Goal: Information Seeking & Learning: Learn about a topic

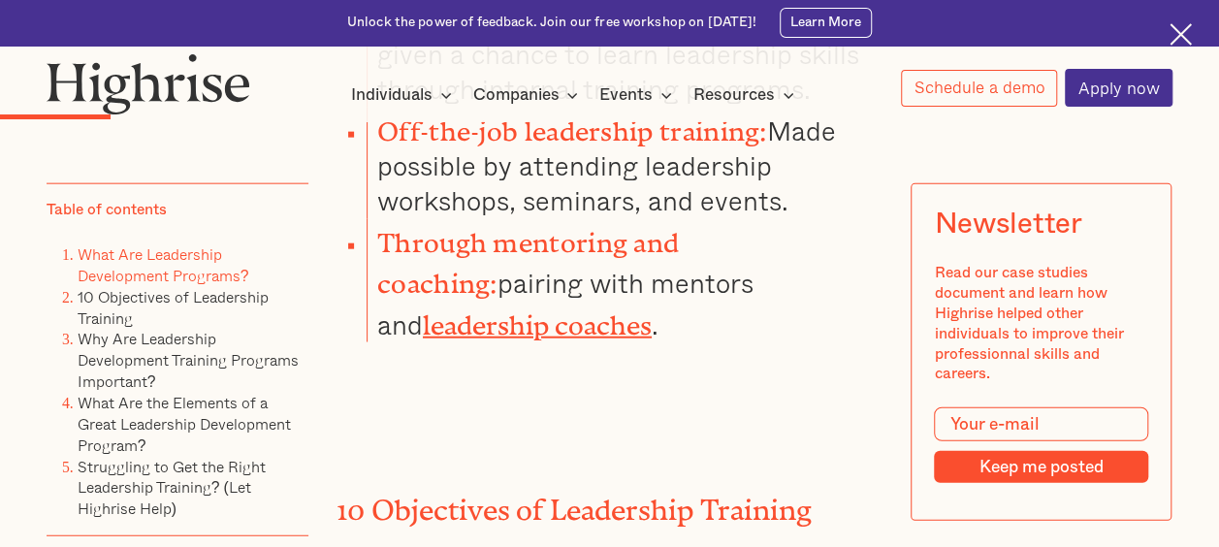
scroll to position [2619, 0]
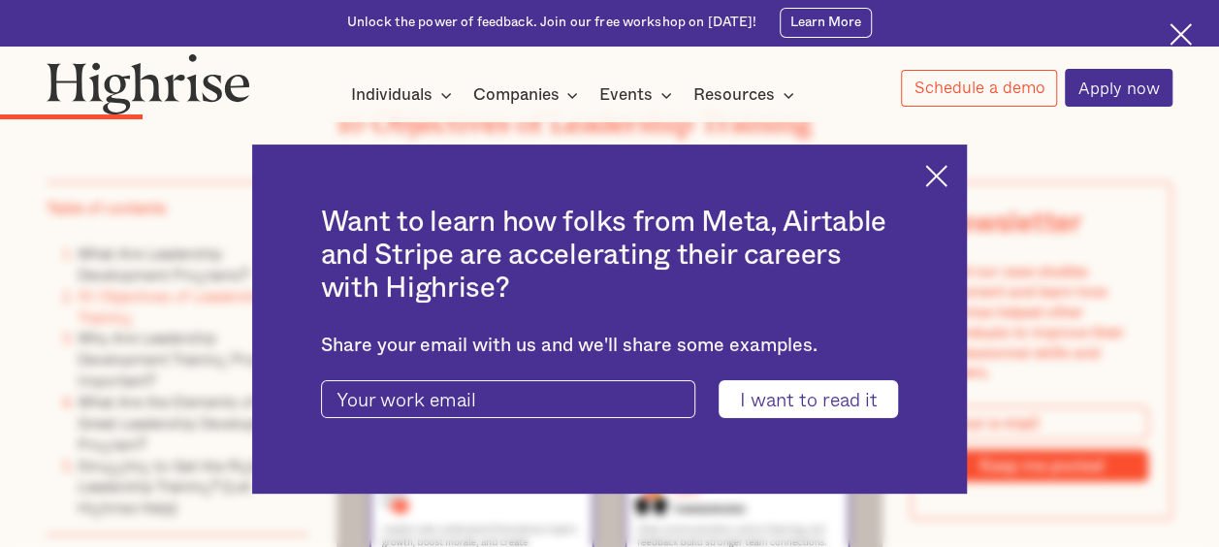
click at [945, 170] on img at bounding box center [937, 176] width 22 height 22
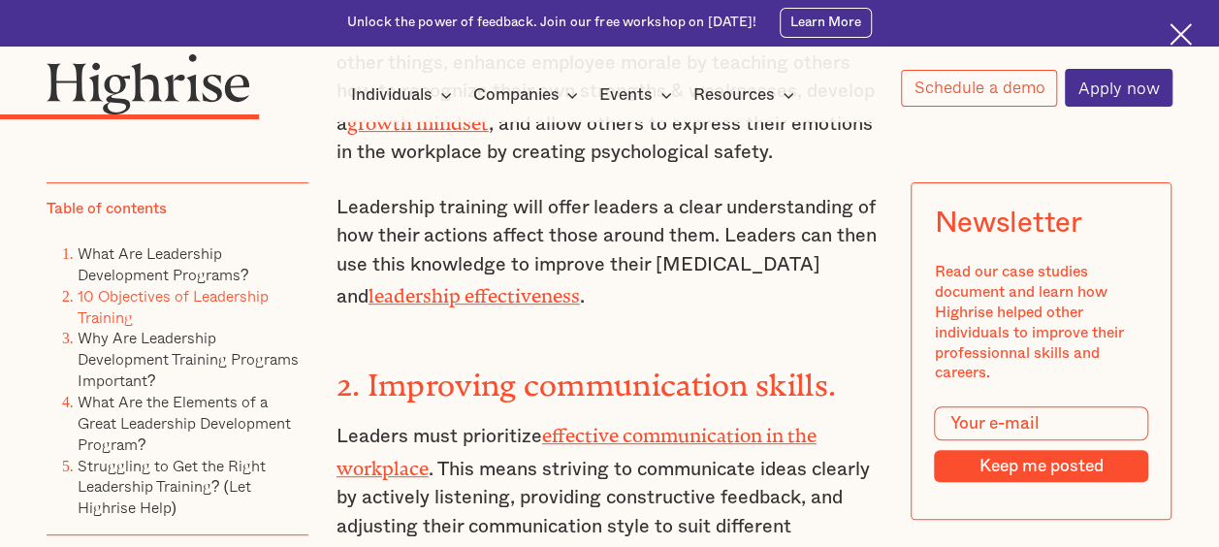
scroll to position [3590, 0]
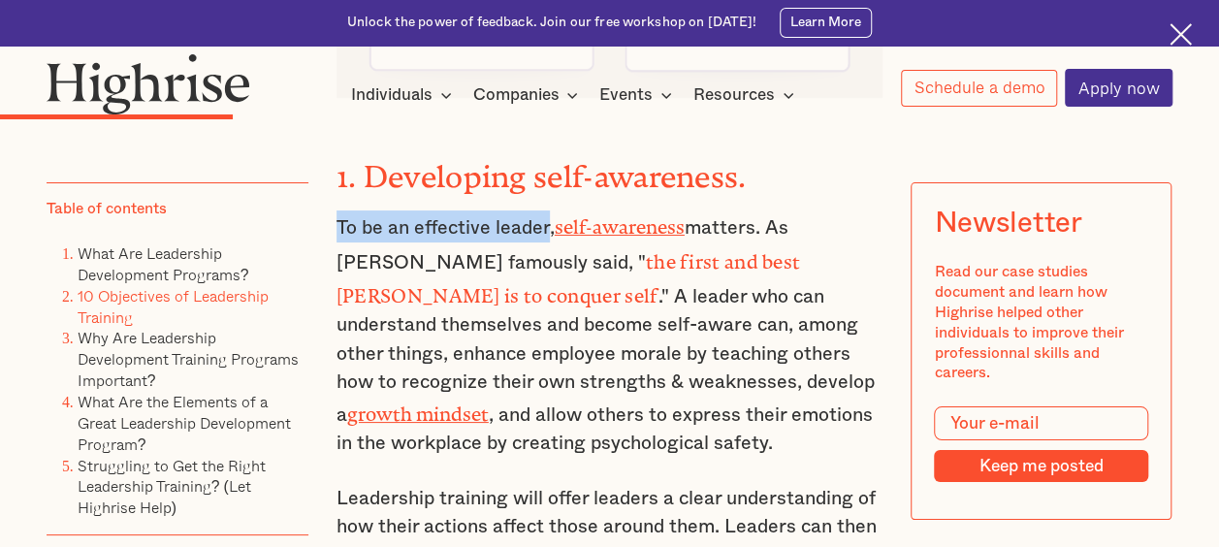
drag, startPoint x: 336, startPoint y: 181, endPoint x: 545, endPoint y: 174, distance: 209.7
click at [545, 211] on p "To be an effective leader, self-awareness matters. As [PERSON_NAME] famously sa…" at bounding box center [610, 334] width 547 height 247
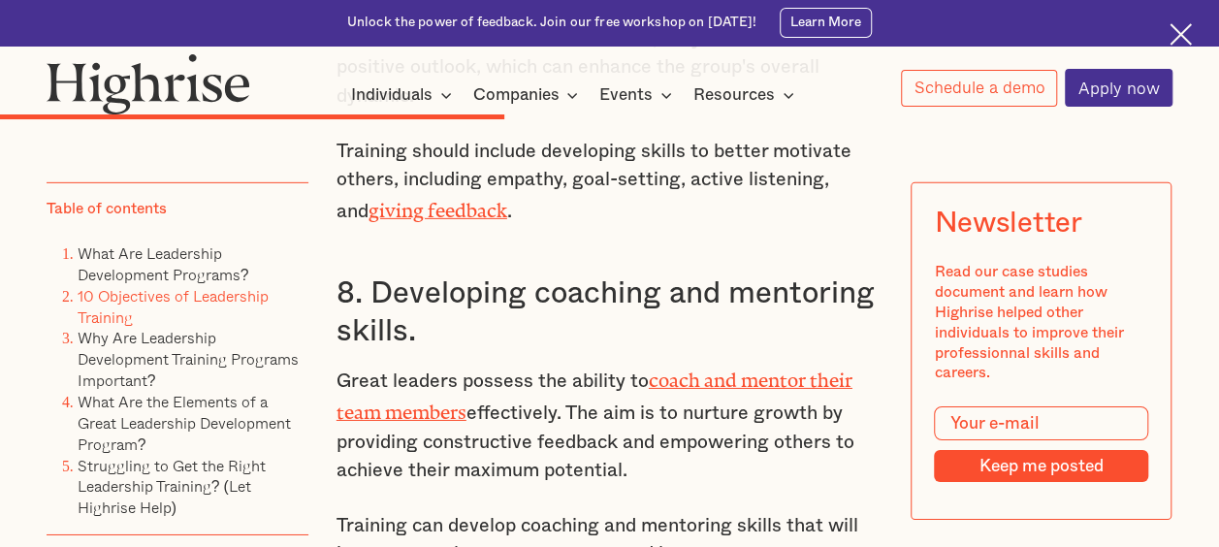
scroll to position [6597, 0]
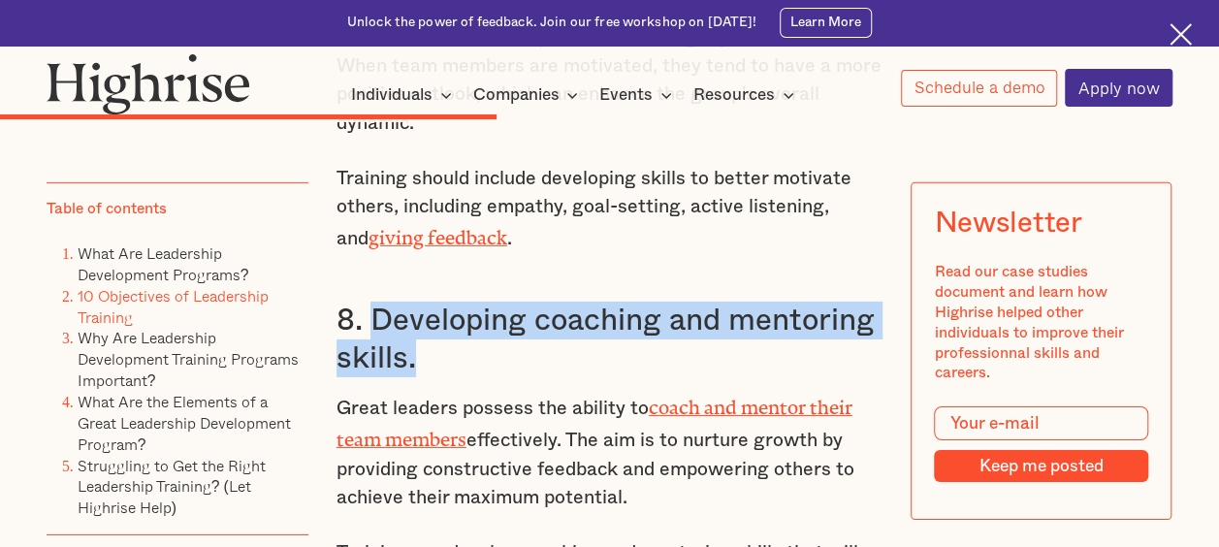
drag, startPoint x: 374, startPoint y: 217, endPoint x: 410, endPoint y: 254, distance: 51.5
click at [410, 302] on h3 "8. Developing coaching and mentoring skills." at bounding box center [610, 340] width 547 height 76
copy h3 "Developing coaching and mentoring skills."
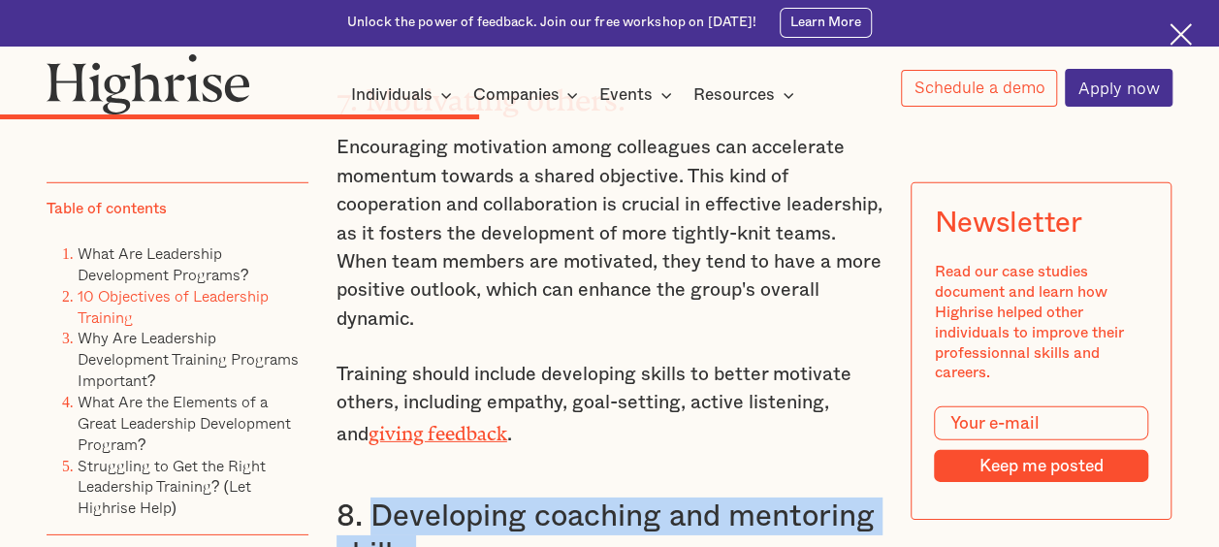
scroll to position [6403, 0]
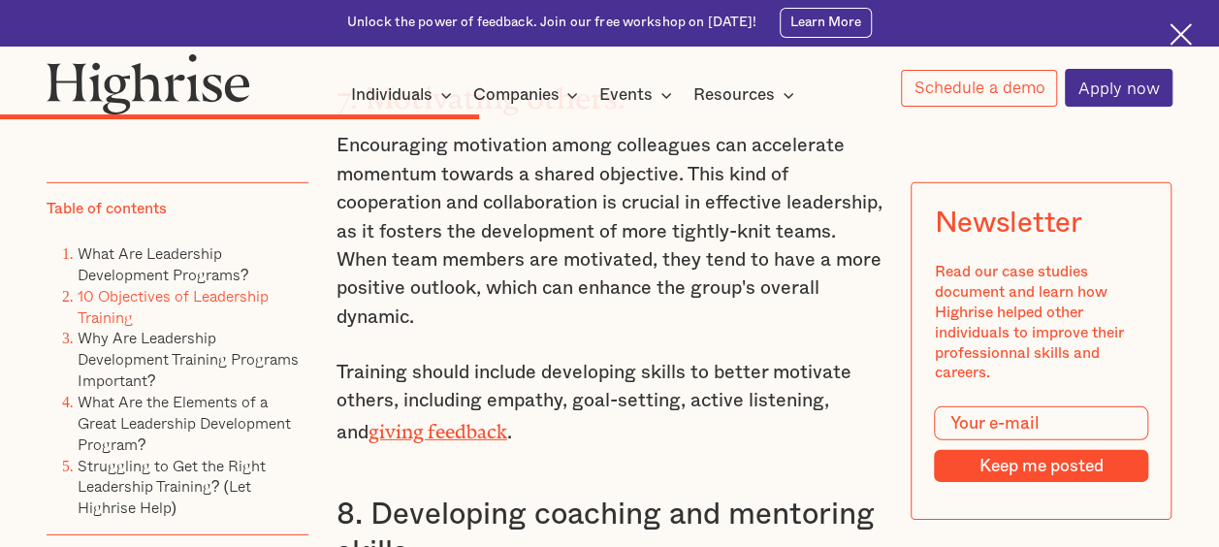
click at [598, 359] on p "Training should include developing skills to better motivate others, including …" at bounding box center [610, 403] width 547 height 89
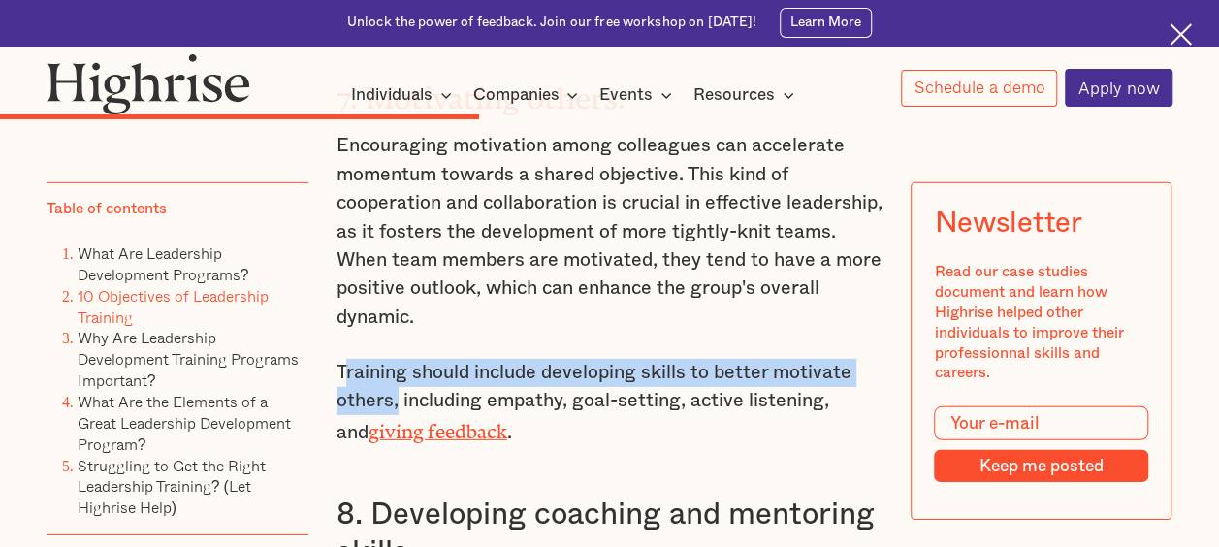
drag, startPoint x: 341, startPoint y: 281, endPoint x: 396, endPoint y: 299, distance: 58.0
click at [396, 359] on p "Training should include developing skills to better motivate others, including …" at bounding box center [610, 403] width 547 height 89
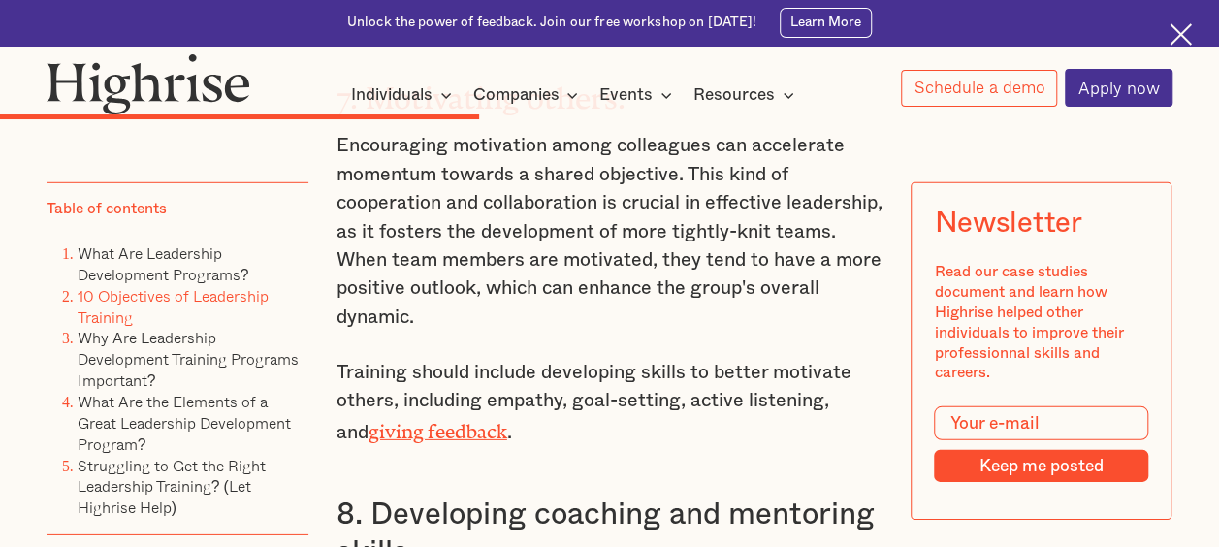
drag, startPoint x: 396, startPoint y: 299, endPoint x: 675, endPoint y: 334, distance: 281.6
click at [675, 359] on p "Training should include developing skills to better motivate others, including …" at bounding box center [610, 403] width 547 height 89
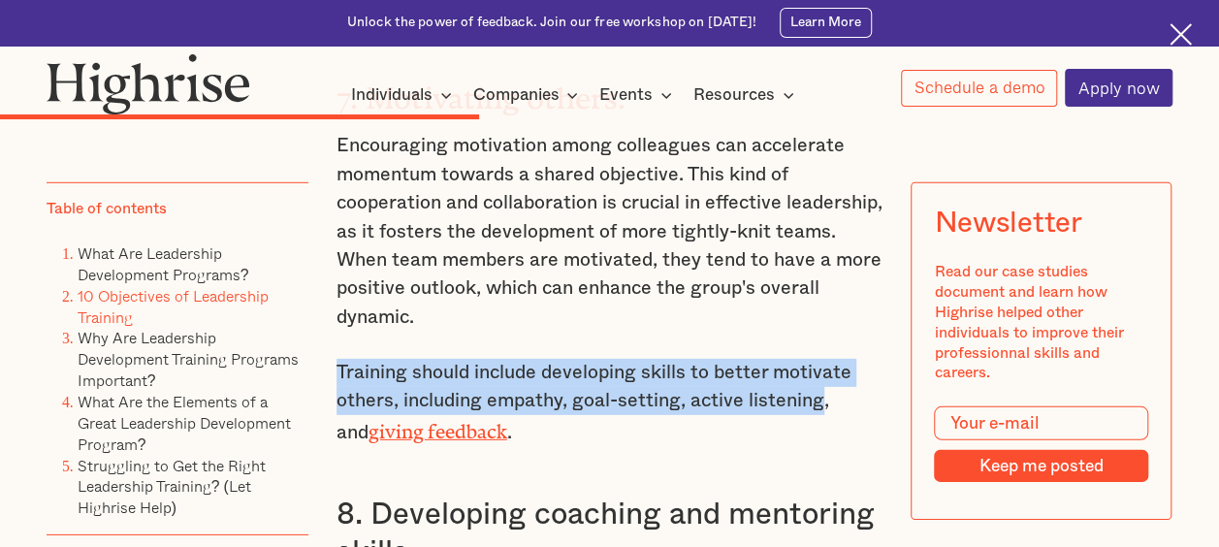
drag, startPoint x: 326, startPoint y: 270, endPoint x: 820, endPoint y: 297, distance: 494.6
copy p "Training should include developing skills to better motivate others, including …"
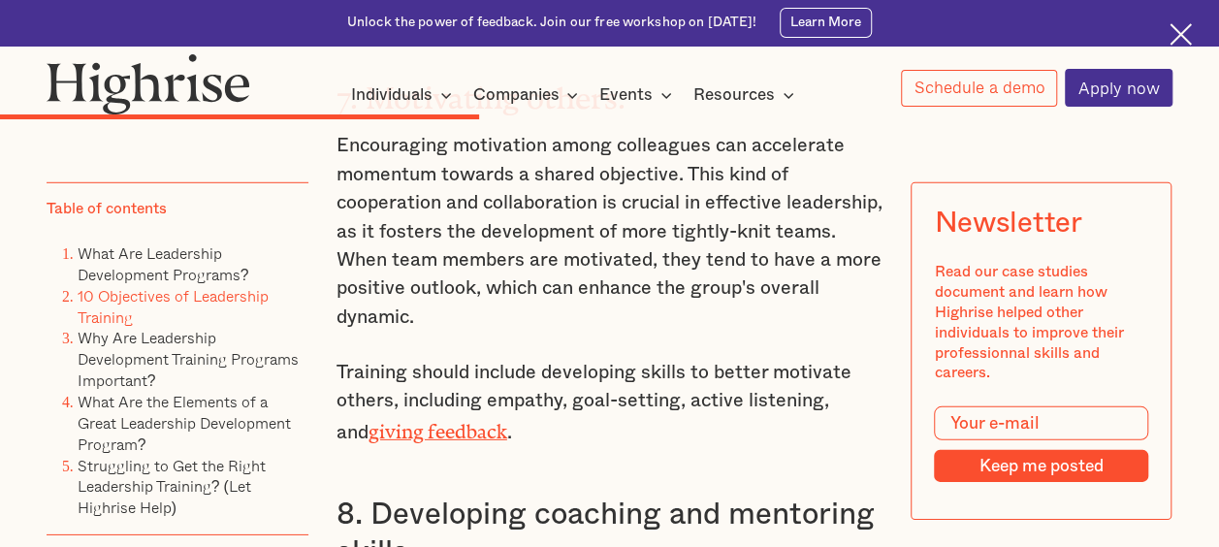
click at [352, 496] on h3 "8. Developing coaching and mentoring skills." at bounding box center [610, 534] width 547 height 76
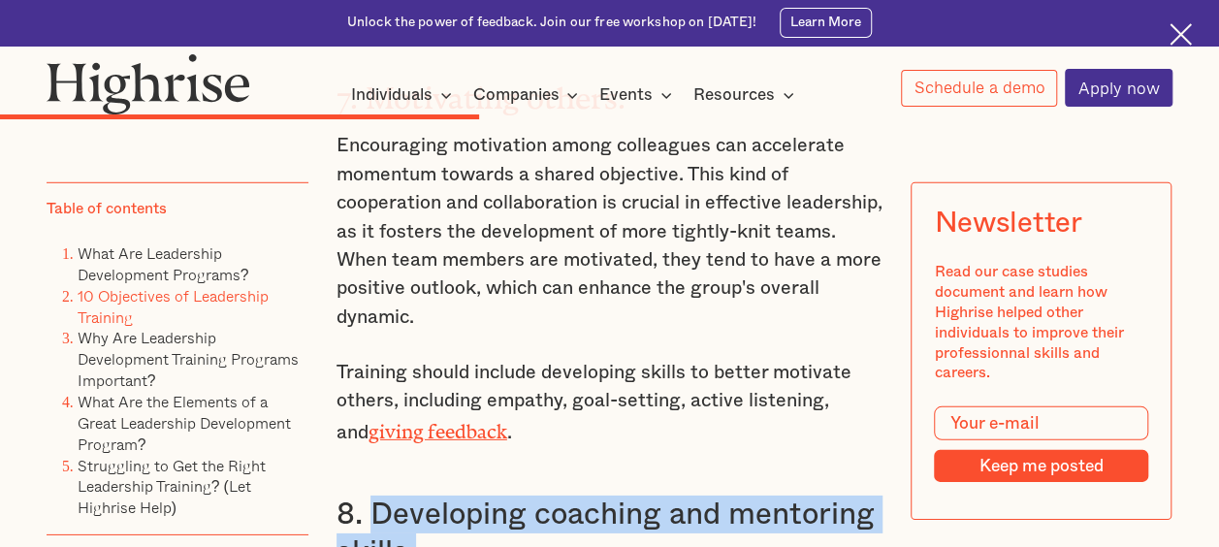
drag, startPoint x: 369, startPoint y: 413, endPoint x: 417, endPoint y: 446, distance: 58.7
click at [417, 496] on h3 "8. Developing coaching and mentoring skills." at bounding box center [610, 534] width 547 height 76
copy h3 "Developing coaching and mentoring skills."
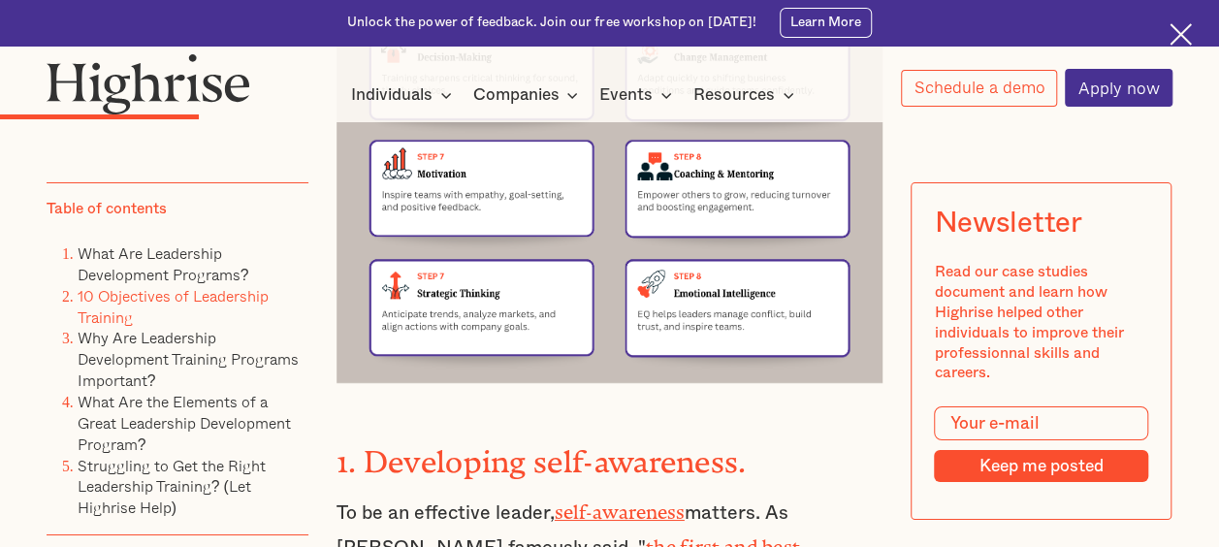
scroll to position [3299, 0]
